Goal: Information Seeking & Learning: Learn about a topic

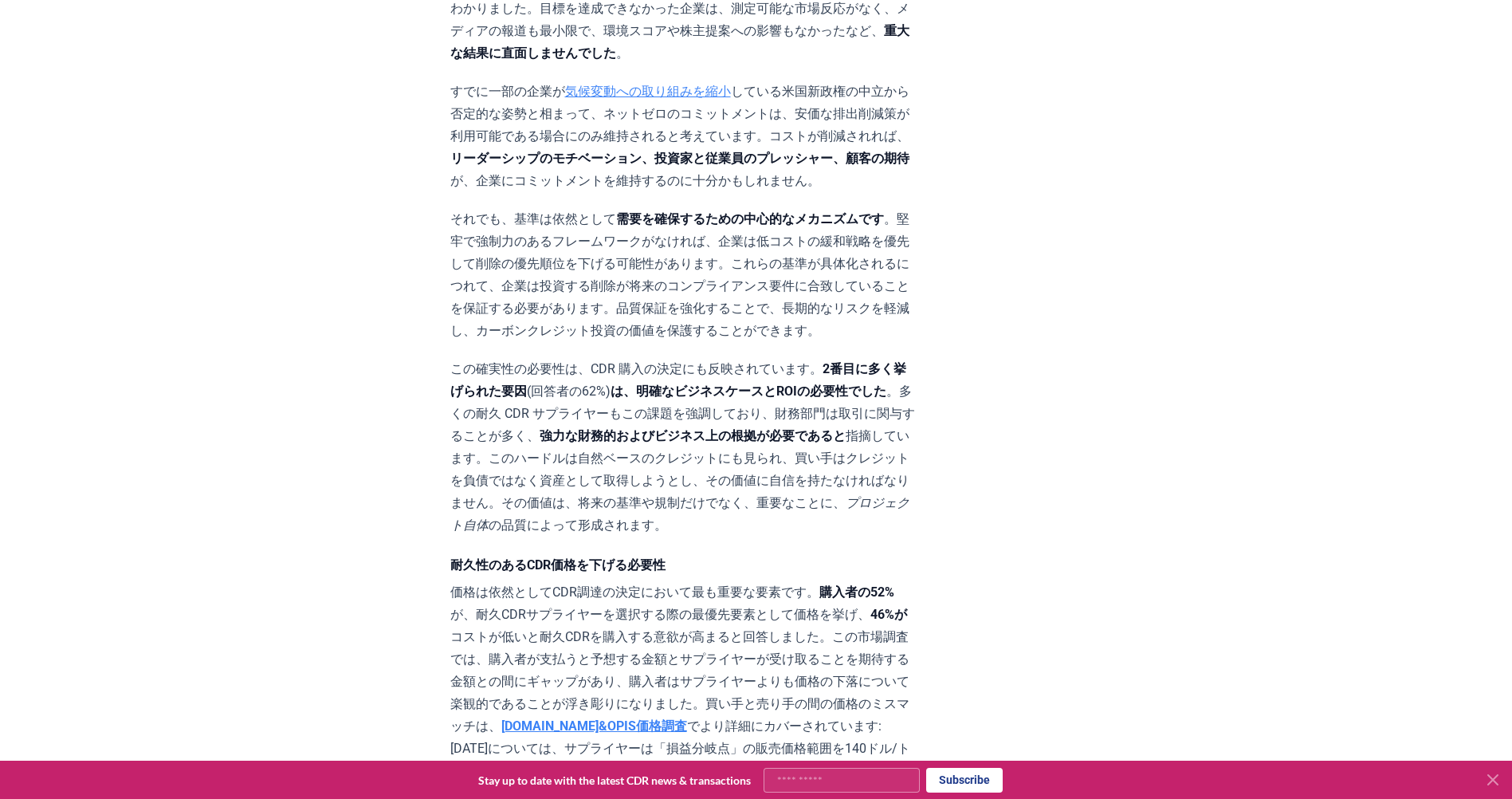
scroll to position [4846, 0]
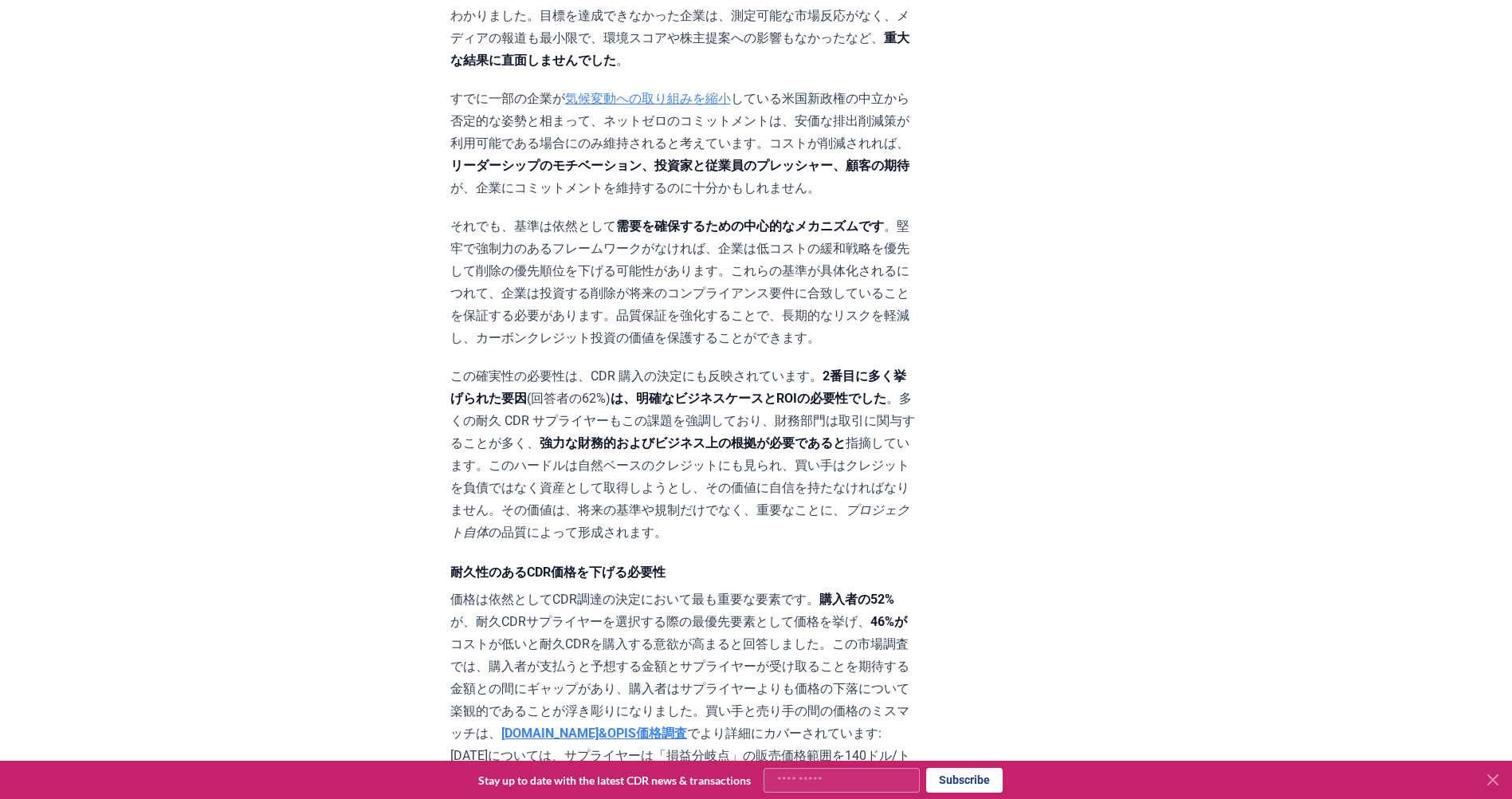
click at [290, 331] on div "2025年3月05日 私たちが信頼するネットゼロ基準 - 2025 CDR 市場調査 前書き CDR.fyi の使命は、世界中で耐久性のある二酸化炭素除去 (…" at bounding box center [757, 122] width 1116 height 9617
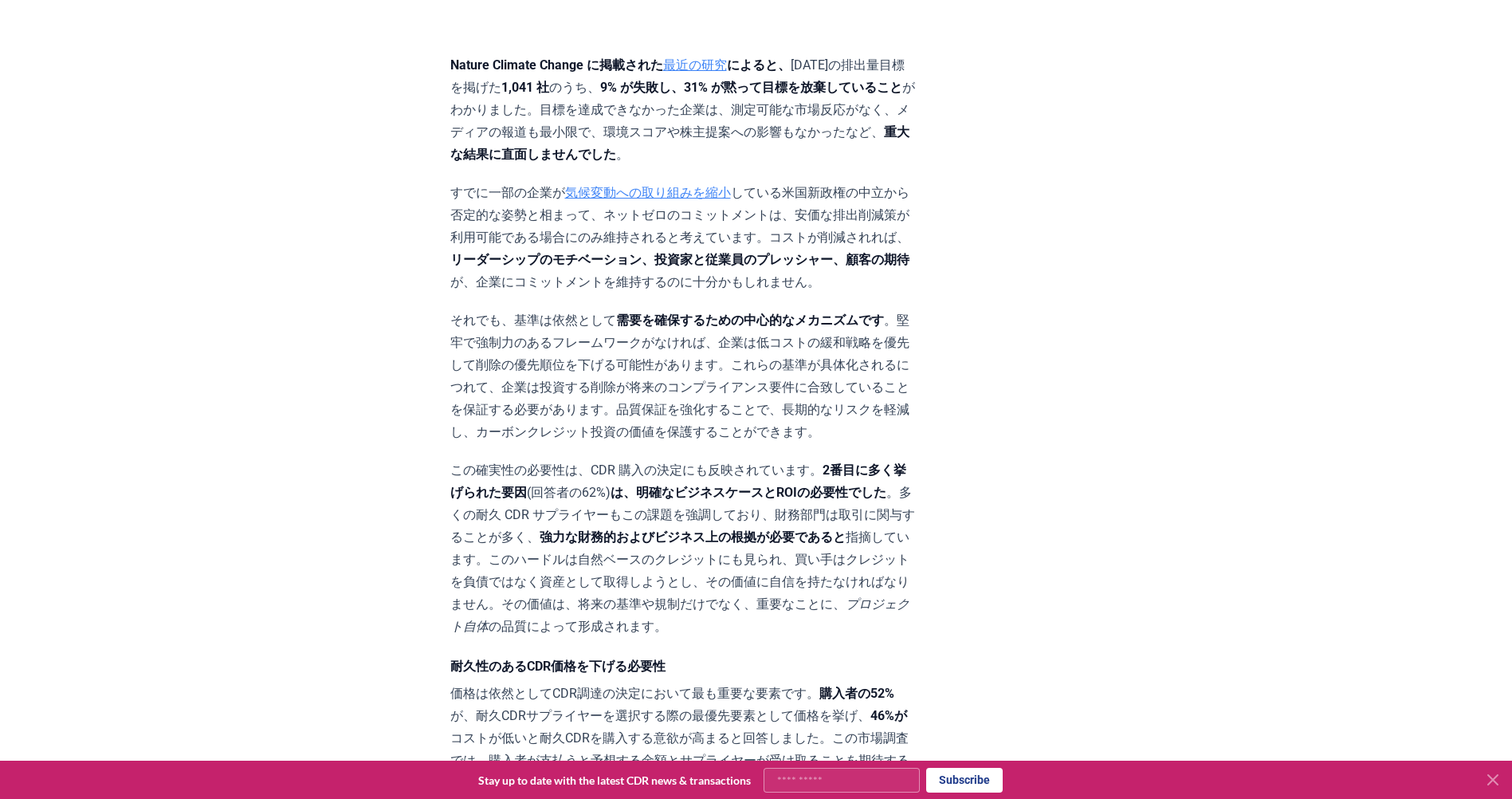
scroll to position [4751, 0]
click at [73, 362] on div "2025年3月05日 私たちが信頼するネットゼロ基準 - 2025 CDR 市場調査 前書き CDR.fyi の使命は、世界中で耐久性のある二酸化炭素除去 (…" at bounding box center [756, 281] width 1512 height 9745
click at [350, 345] on div "2025年3月05日 私たちが信頼するネットゼロ基準 - 2025 CDR 市場調査 前書き CDR.fyi の使命は、世界中で耐久性のある二酸化炭素除去 (…" at bounding box center [757, 216] width 1116 height 9617
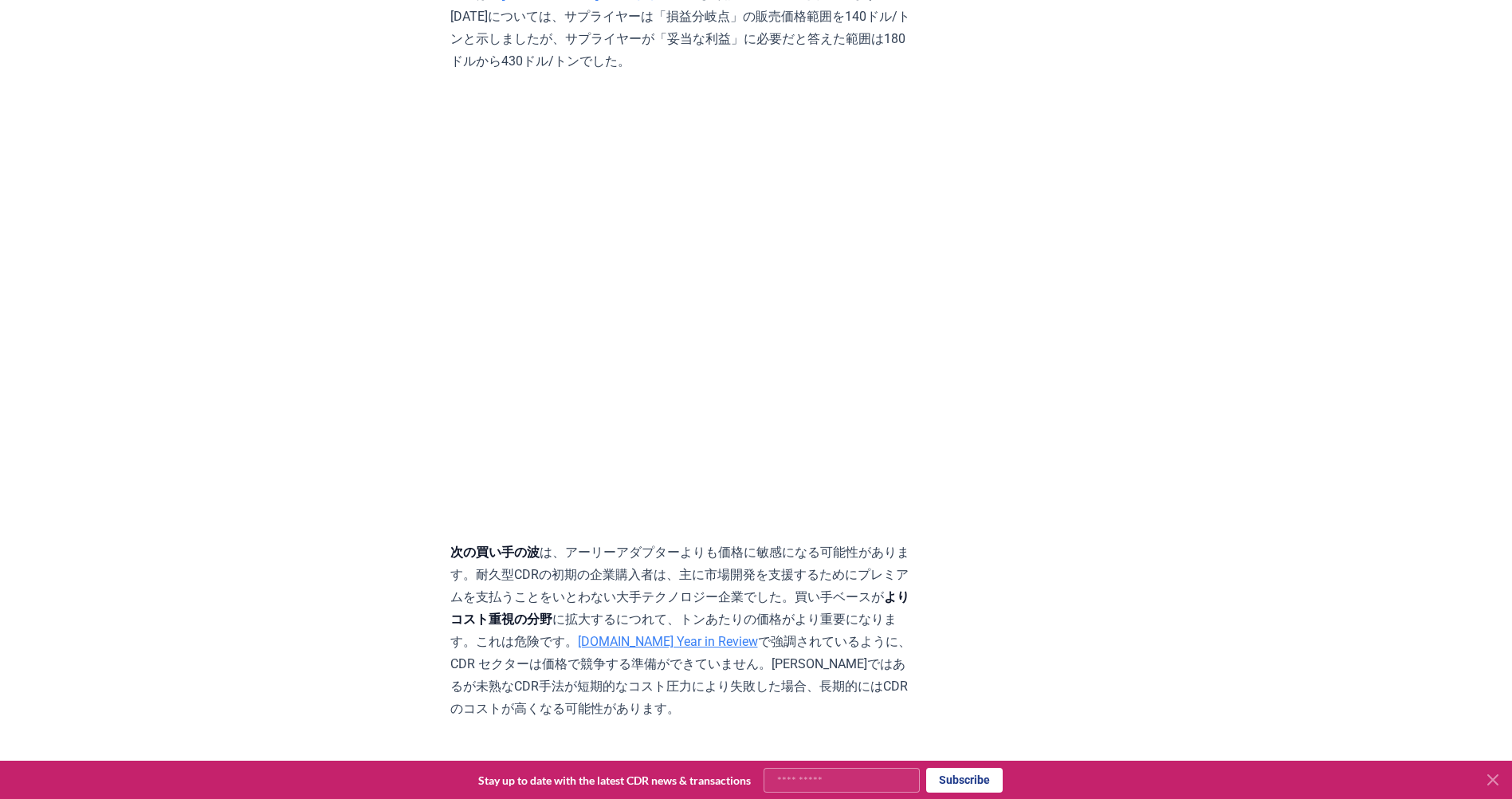
scroll to position [5727, 0]
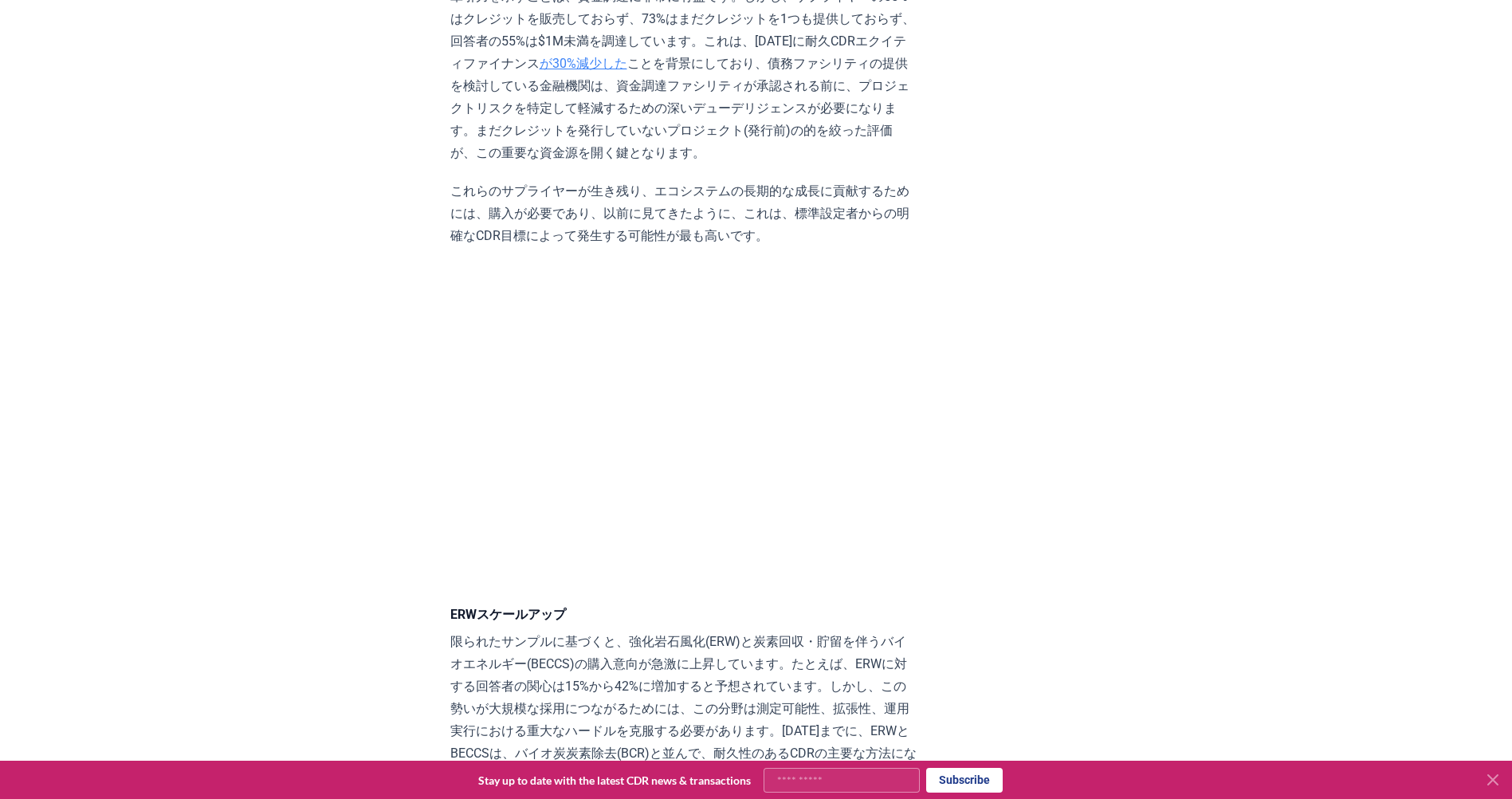
scroll to position [7163, 0]
